Goal: Task Accomplishment & Management: Use online tool/utility

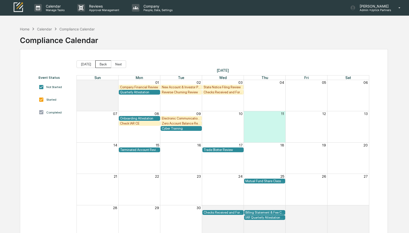
click at [97, 64] on button "Back" at bounding box center [103, 64] width 16 height 8
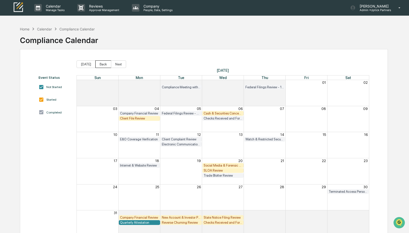
click at [100, 63] on button "Back" at bounding box center [103, 64] width 16 height 8
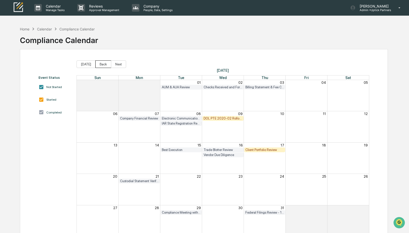
click at [100, 63] on button "Back" at bounding box center [103, 64] width 16 height 8
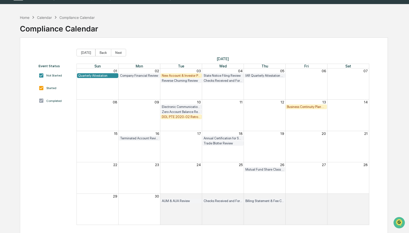
scroll to position [24, 0]
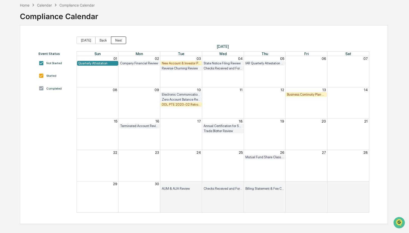
click at [118, 42] on button "Next" at bounding box center [118, 41] width 15 height 8
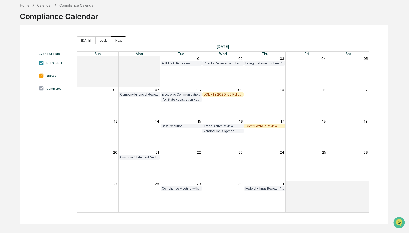
click at [118, 42] on button "Next" at bounding box center [118, 41] width 15 height 8
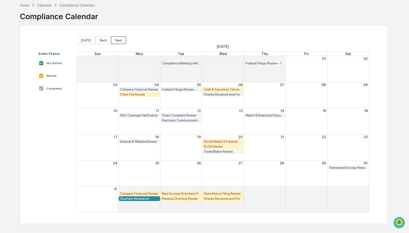
click at [118, 42] on button "Next" at bounding box center [118, 41] width 15 height 8
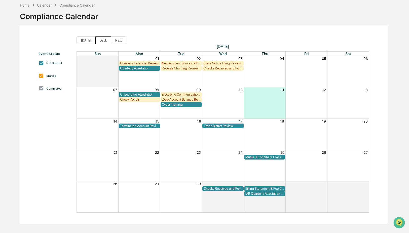
click at [99, 41] on button "Back" at bounding box center [103, 41] width 16 height 8
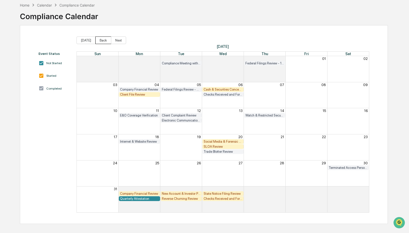
click at [99, 41] on button "Back" at bounding box center [103, 41] width 16 height 8
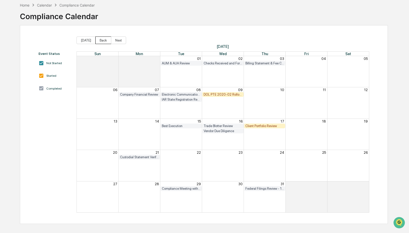
click at [99, 41] on button "Back" at bounding box center [103, 41] width 16 height 8
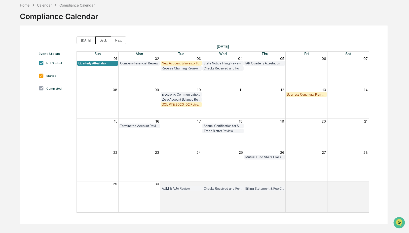
click at [99, 41] on button "Back" at bounding box center [103, 41] width 16 height 8
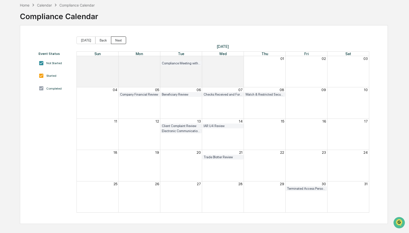
click at [116, 39] on button "Next" at bounding box center [118, 41] width 15 height 8
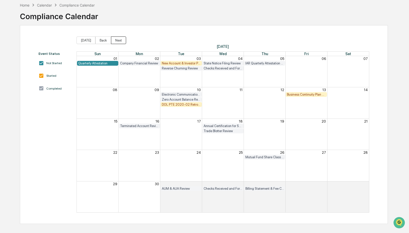
click at [116, 39] on button "Next" at bounding box center [118, 41] width 15 height 8
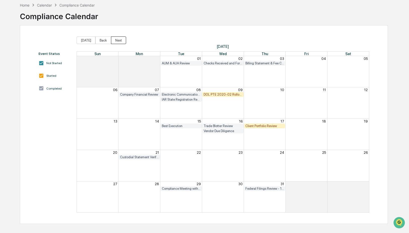
click at [116, 39] on button "Next" at bounding box center [118, 41] width 15 height 8
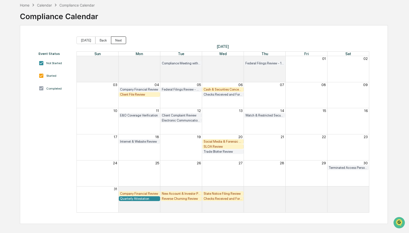
click at [116, 39] on button "Next" at bounding box center [118, 41] width 15 height 8
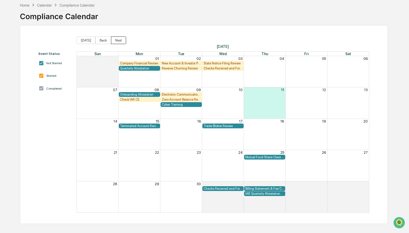
click at [116, 39] on button "Next" at bounding box center [118, 41] width 15 height 8
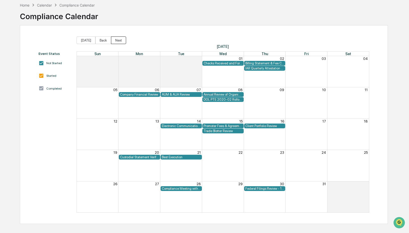
click at [116, 39] on button "Next" at bounding box center [118, 41] width 15 height 8
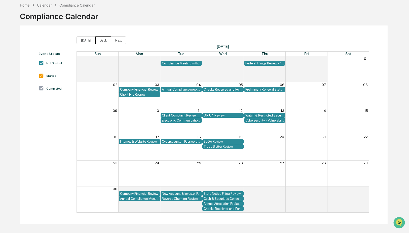
click at [104, 40] on button "Back" at bounding box center [103, 41] width 16 height 8
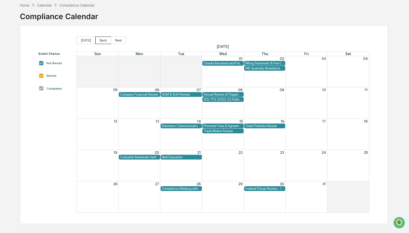
click at [104, 40] on button "Back" at bounding box center [103, 41] width 16 height 8
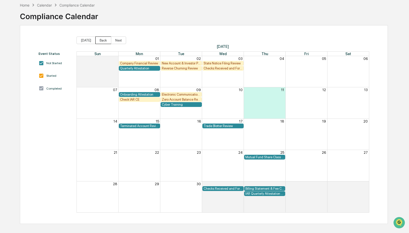
click at [104, 40] on button "Back" at bounding box center [103, 41] width 16 height 8
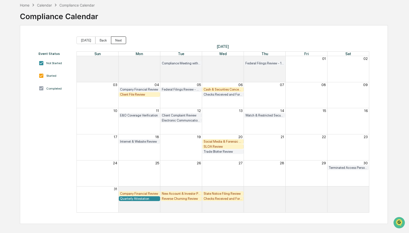
click at [112, 40] on button "Next" at bounding box center [118, 41] width 15 height 8
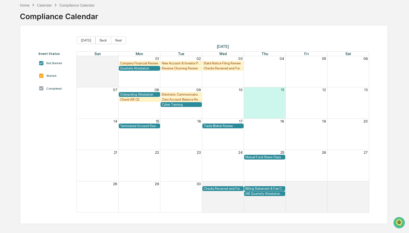
click at [135, 99] on div "Check IAR CE" at bounding box center [139, 100] width 39 height 4
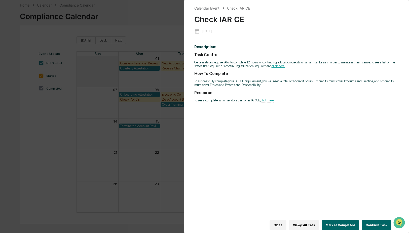
click at [371, 224] on button "Continue Task" at bounding box center [377, 225] width 30 height 10
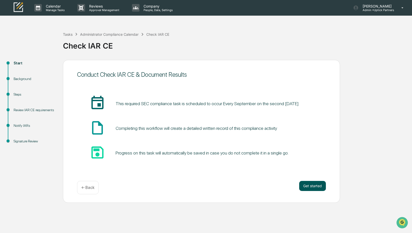
click at [319, 189] on button "Get started" at bounding box center [312, 186] width 27 height 10
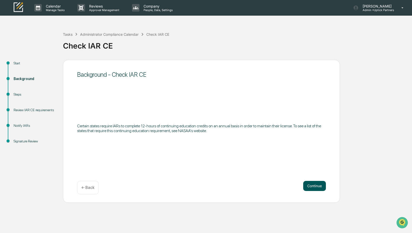
click at [319, 189] on button "Continue" at bounding box center [314, 186] width 23 height 10
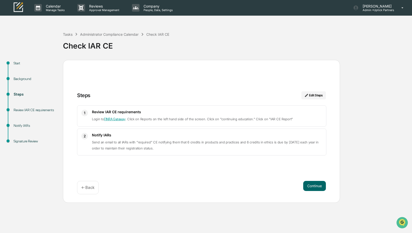
click at [319, 189] on button "Continue" at bounding box center [314, 186] width 23 height 10
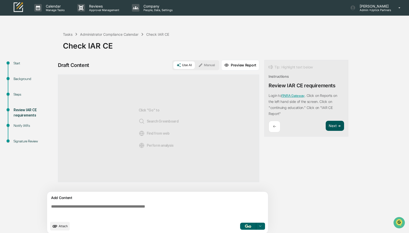
click at [333, 124] on button "Next ➔" at bounding box center [335, 126] width 18 height 10
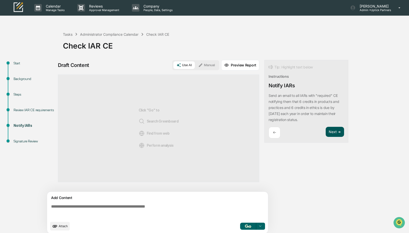
click at [331, 132] on button "Next ➔" at bounding box center [335, 132] width 18 height 10
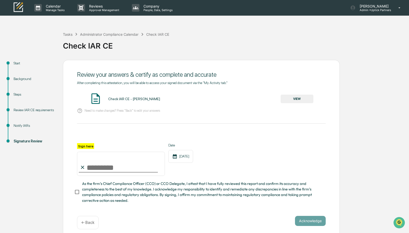
click at [294, 101] on button "VIEW" at bounding box center [297, 99] width 33 height 9
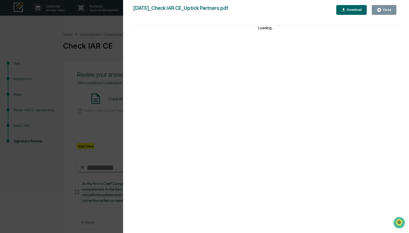
click at [384, 11] on div "Close" at bounding box center [387, 10] width 10 height 4
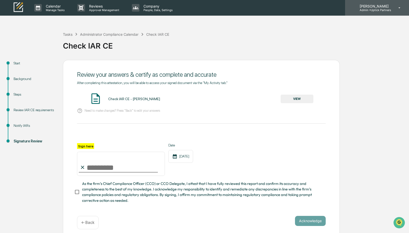
click at [400, 7] on icon at bounding box center [399, 8] width 9 height 5
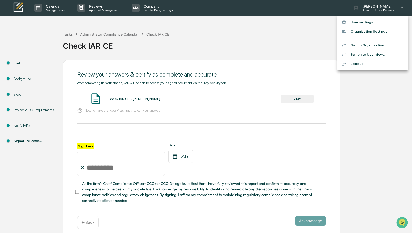
click at [360, 47] on li "Switch Organization" at bounding box center [372, 45] width 71 height 9
